Goal: Information Seeking & Learning: Learn about a topic

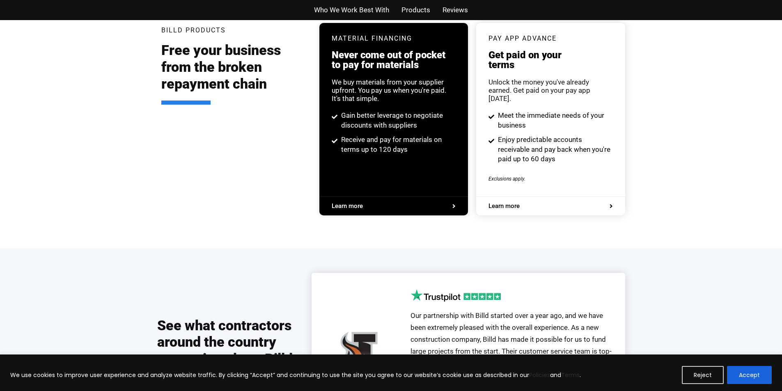
scroll to position [1602, 0]
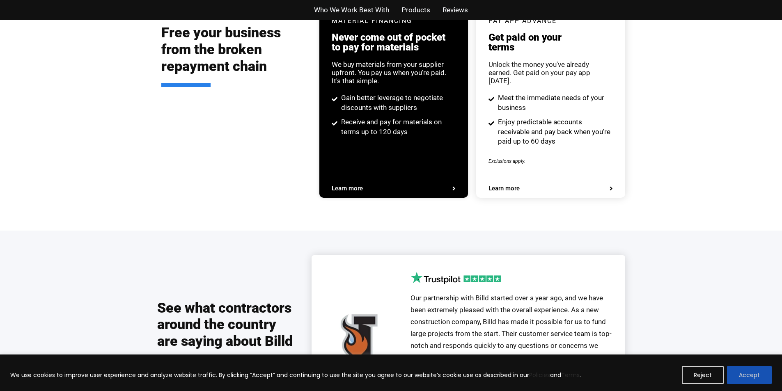
click at [763, 380] on button "Accept" at bounding box center [749, 375] width 45 height 18
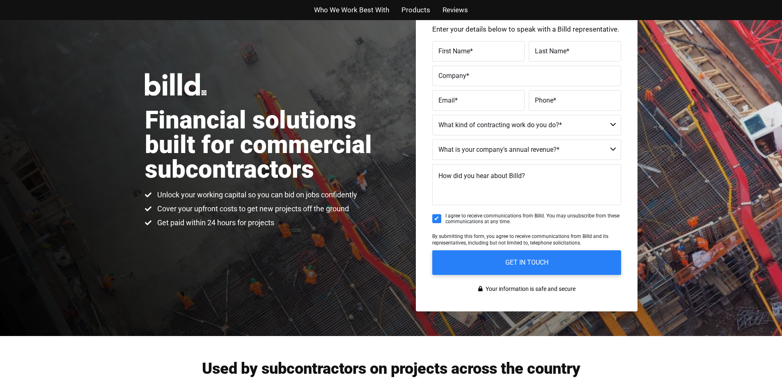
scroll to position [0, 0]
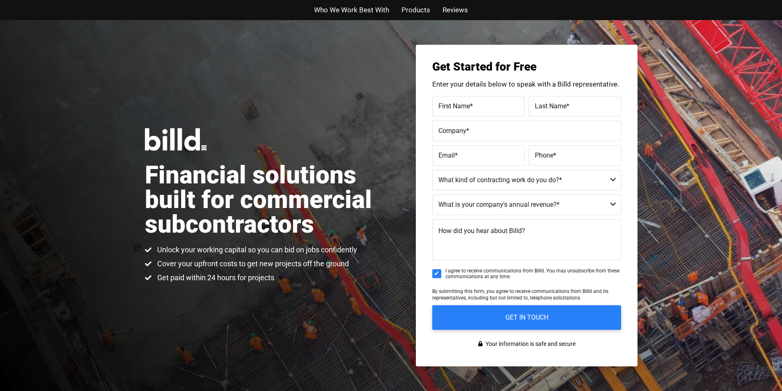
click at [340, 5] on span "Who We Work Best With" at bounding box center [351, 10] width 75 height 12
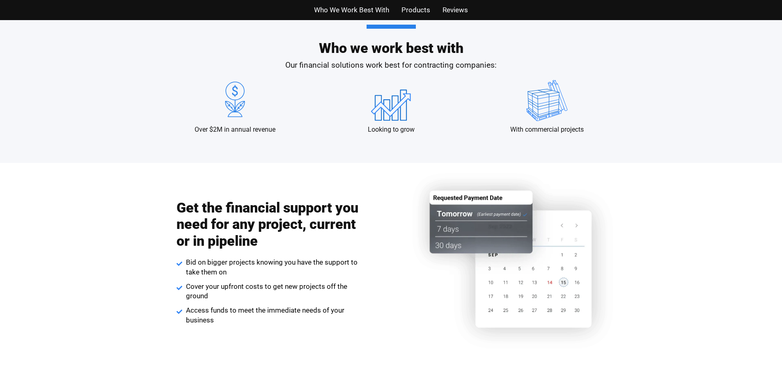
click at [412, 9] on span "Products" at bounding box center [416, 10] width 29 height 12
